Goal: Navigation & Orientation: Find specific page/section

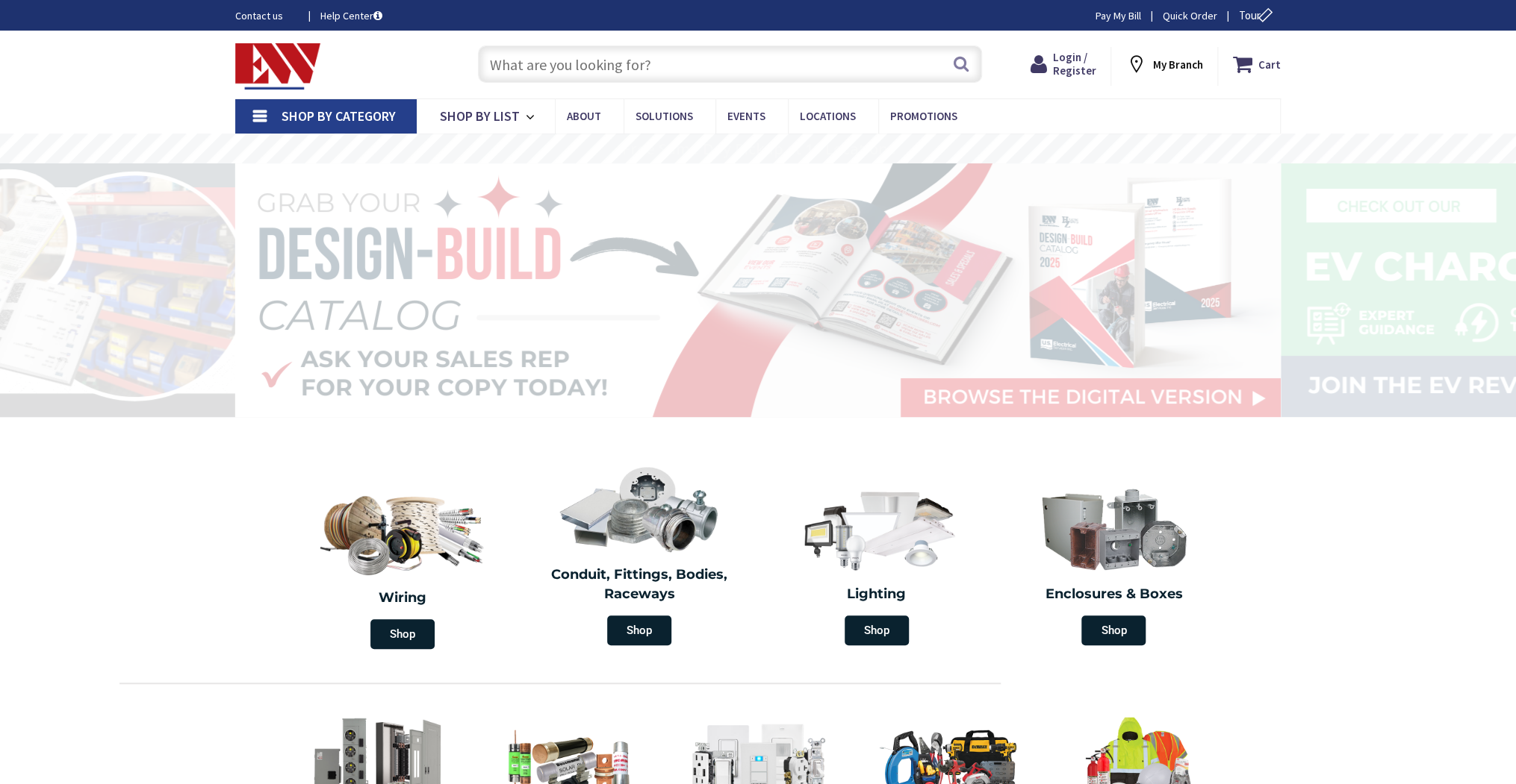
click at [574, 78] on input "text" at bounding box center [730, 63] width 504 height 37
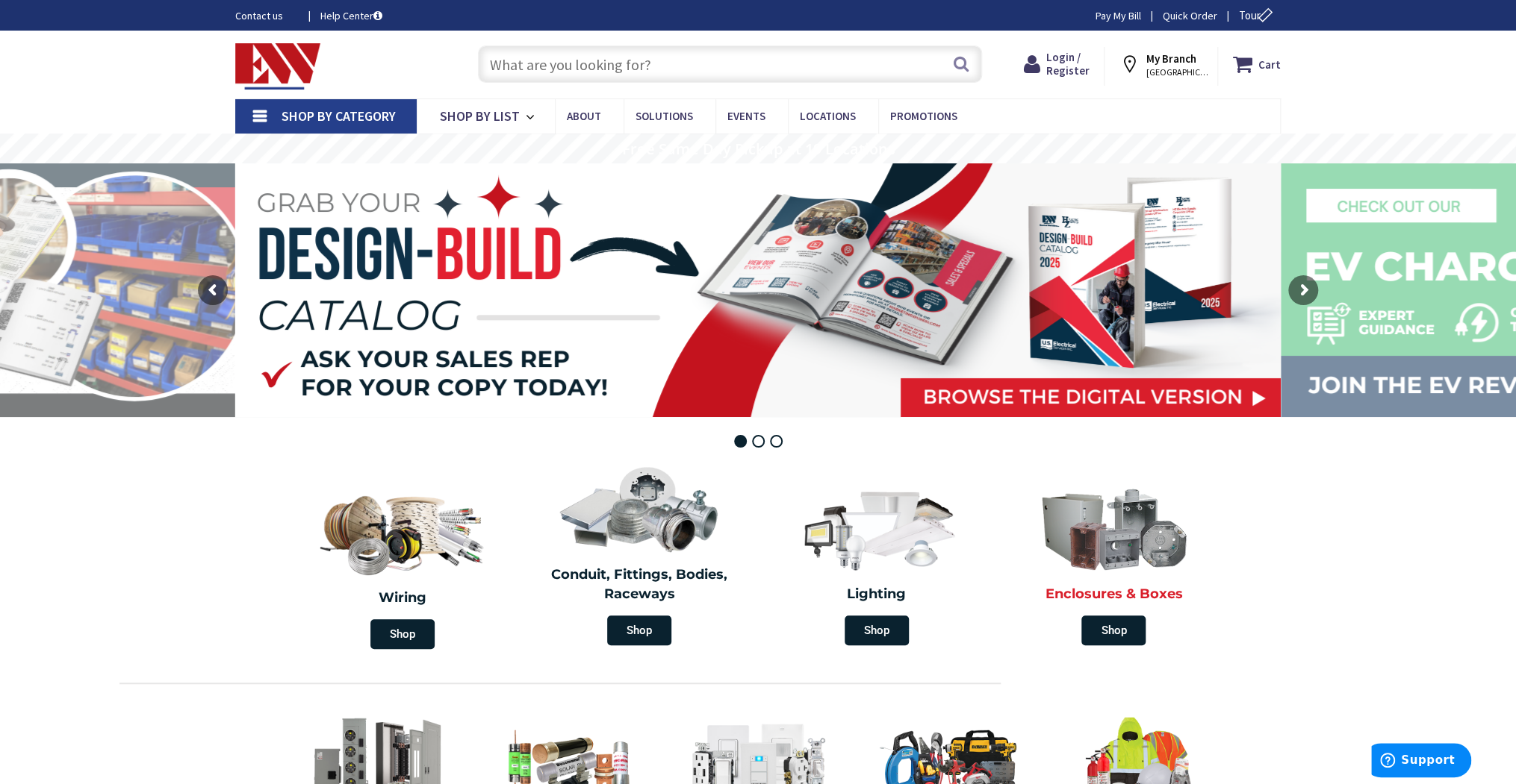
click at [1141, 582] on div "Enclosures & Boxes Shop" at bounding box center [1114, 565] width 230 height 175
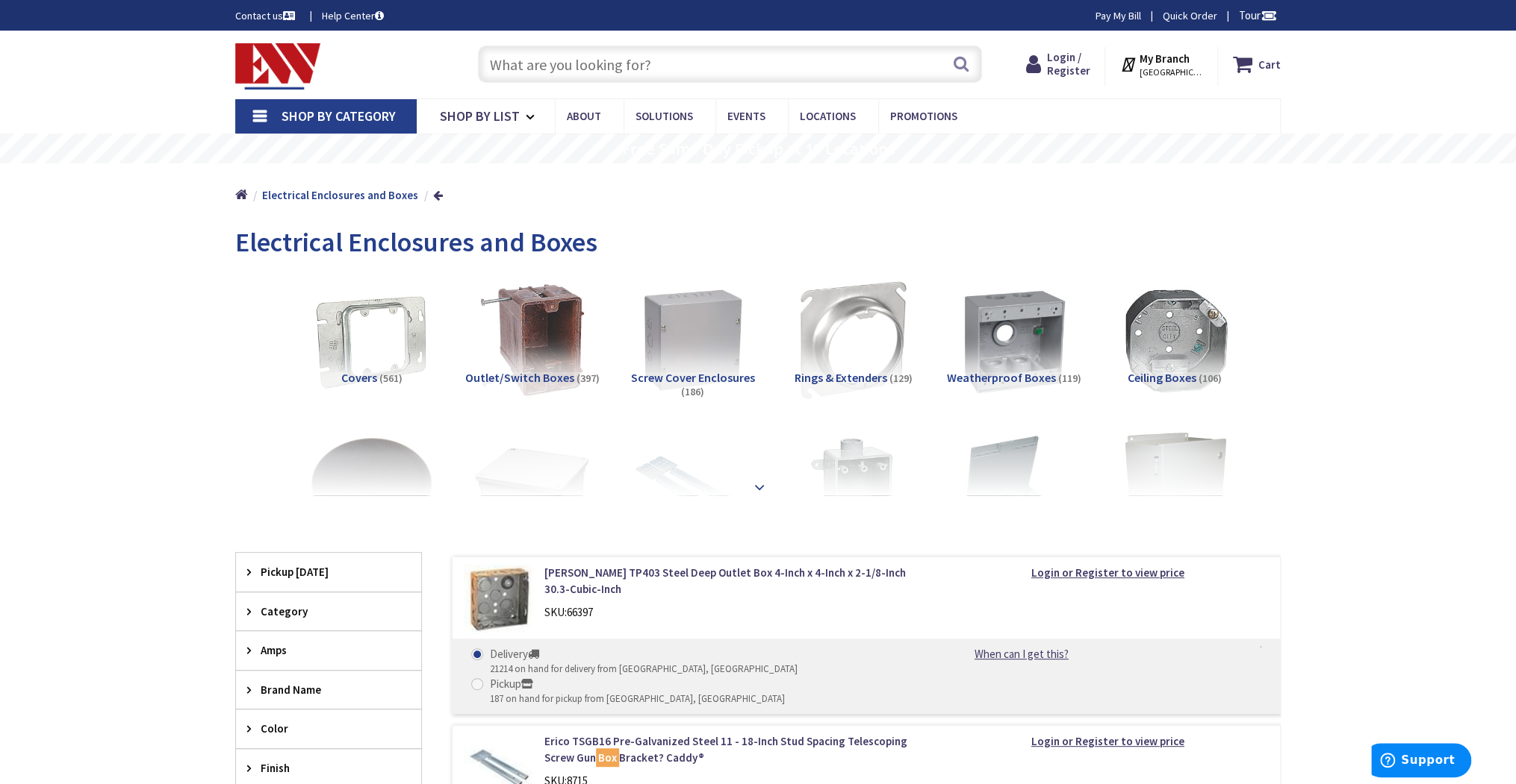
click at [754, 484] on strong at bounding box center [759, 487] width 18 height 16
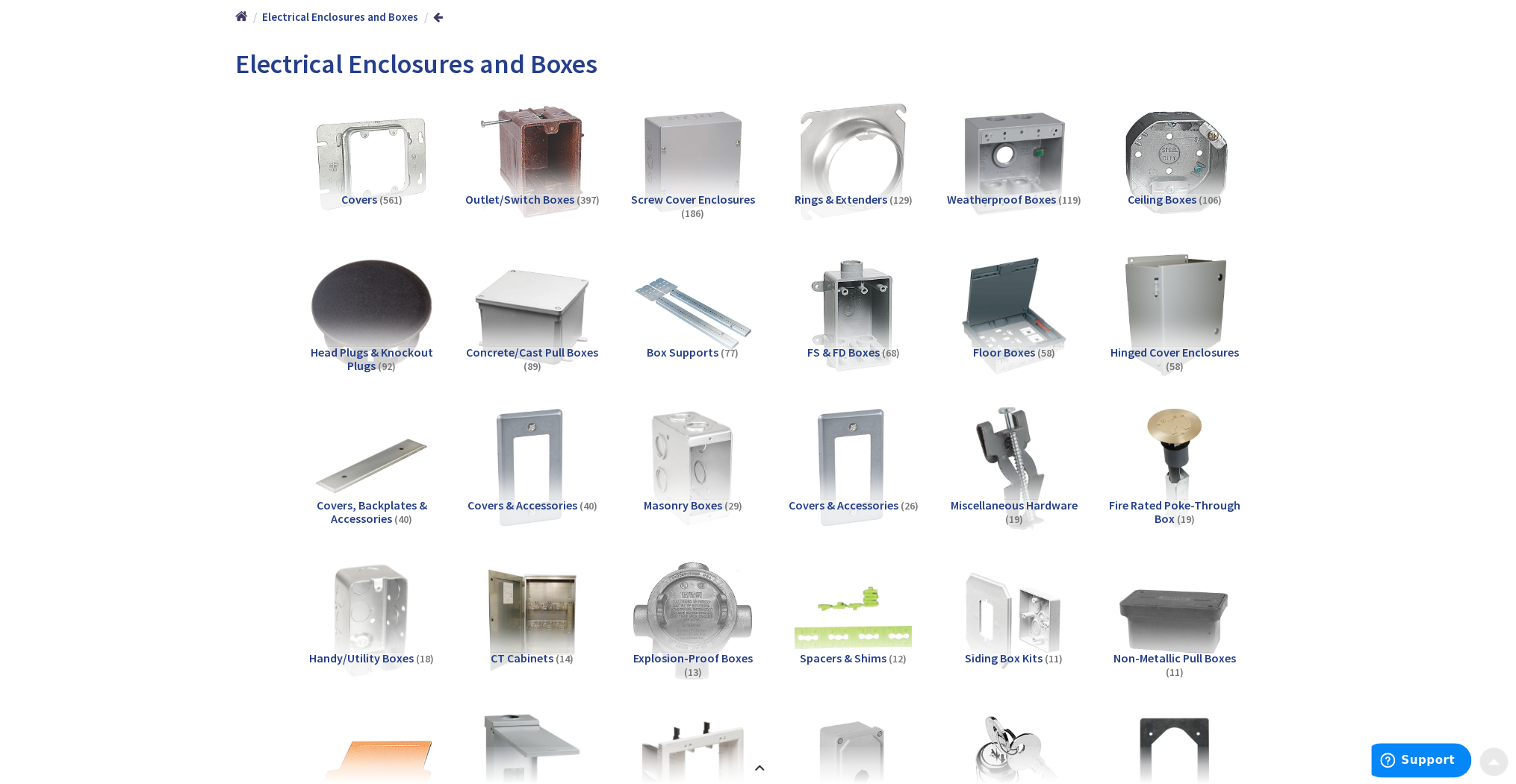
scroll to position [179, 0]
click at [1000, 152] on img at bounding box center [1014, 160] width 135 height 135
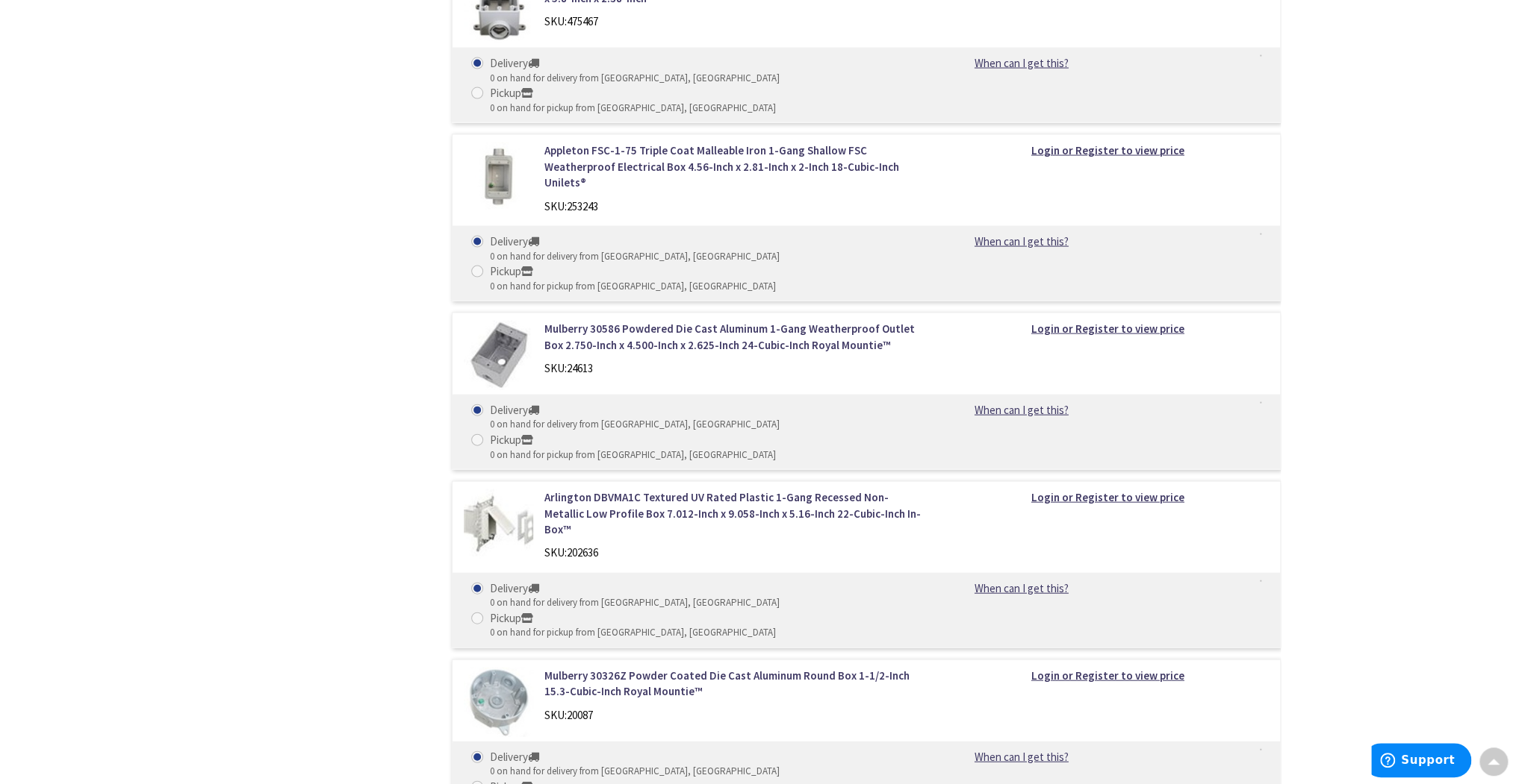
scroll to position [17062, 0]
